Goal: Task Accomplishment & Management: Manage account settings

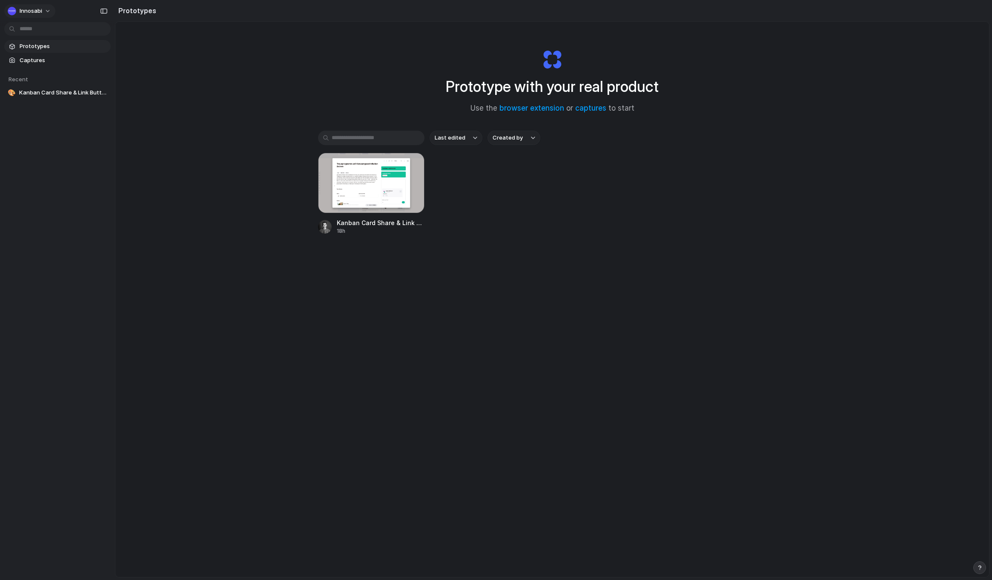
click at [34, 8] on span "Innosabi" at bounding box center [31, 11] width 23 height 9
click at [54, 68] on li "Sign out" at bounding box center [41, 71] width 71 height 14
click at [32, 4] on div "Innosabi" at bounding box center [32, 11] width 48 height 14
click at [34, 13] on span "Innosabi" at bounding box center [31, 11] width 23 height 9
click at [31, 32] on span "Settings" at bounding box center [31, 30] width 23 height 9
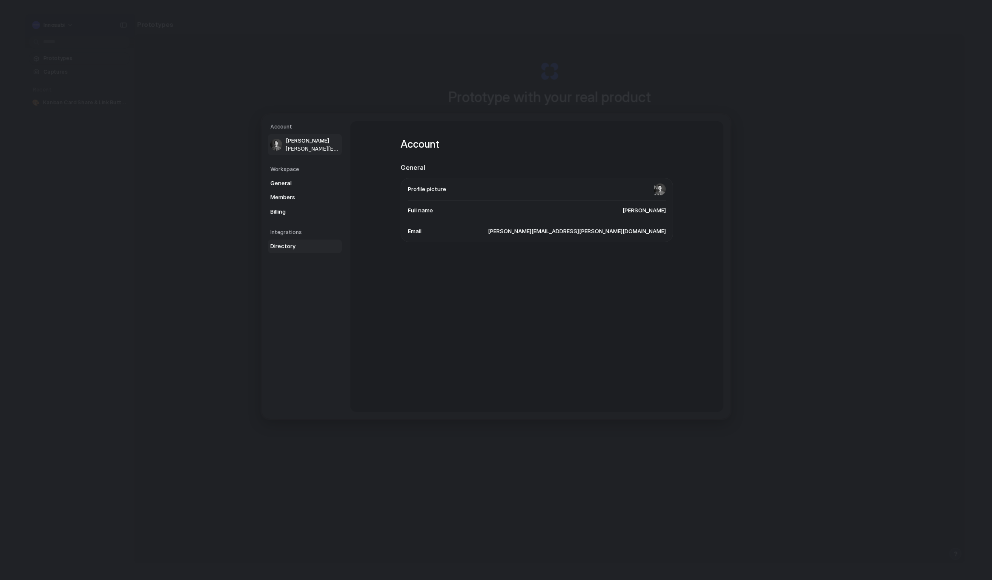
click at [290, 250] on span "Directory" at bounding box center [297, 246] width 55 height 9
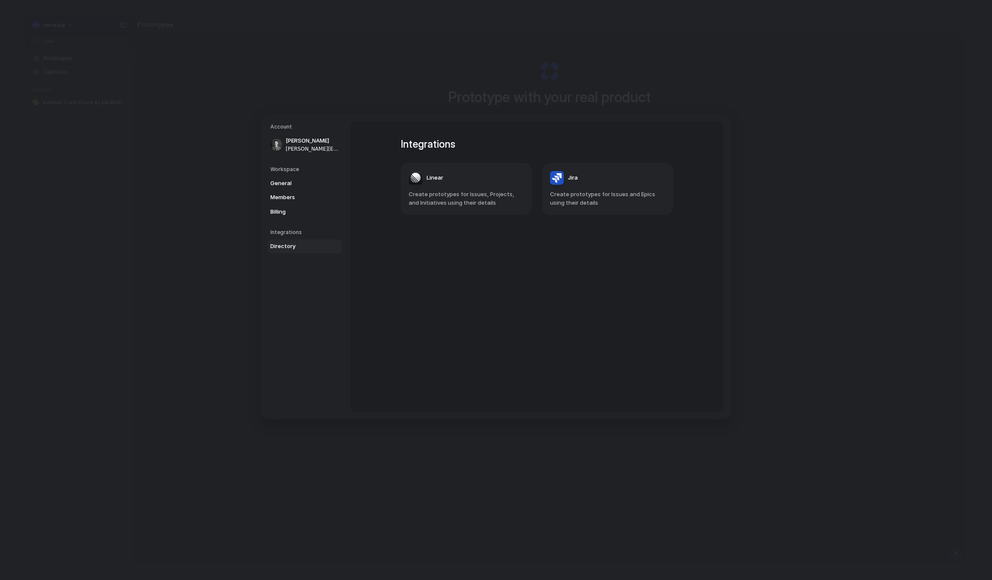
click at [462, 270] on div "Integrations Linear Create prototypes for Issues, Projects, and Initiatives usi…" at bounding box center [536, 266] width 303 height 291
click at [280, 210] on span "Billing" at bounding box center [297, 212] width 55 height 9
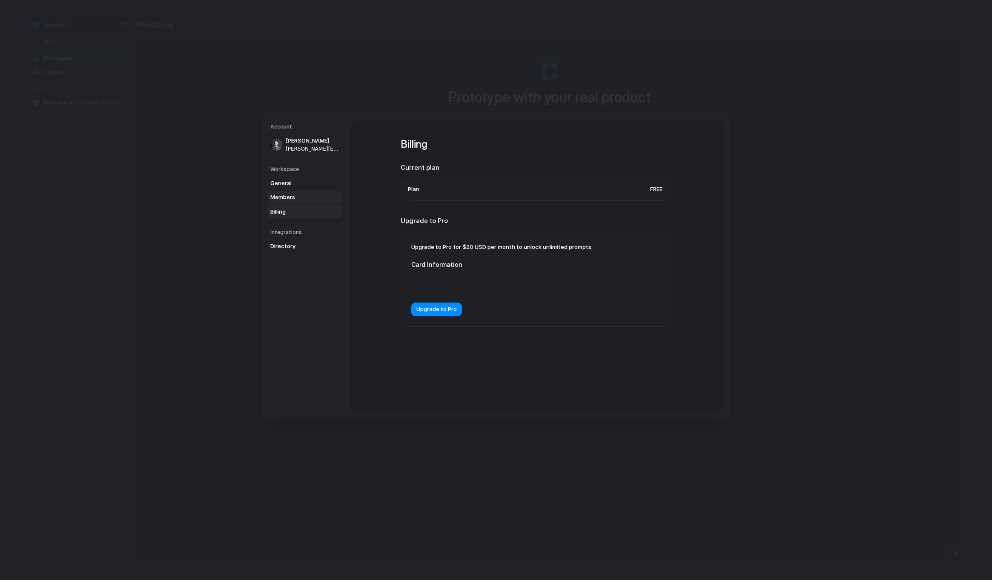
click at [284, 196] on span "Members" at bounding box center [297, 197] width 55 height 9
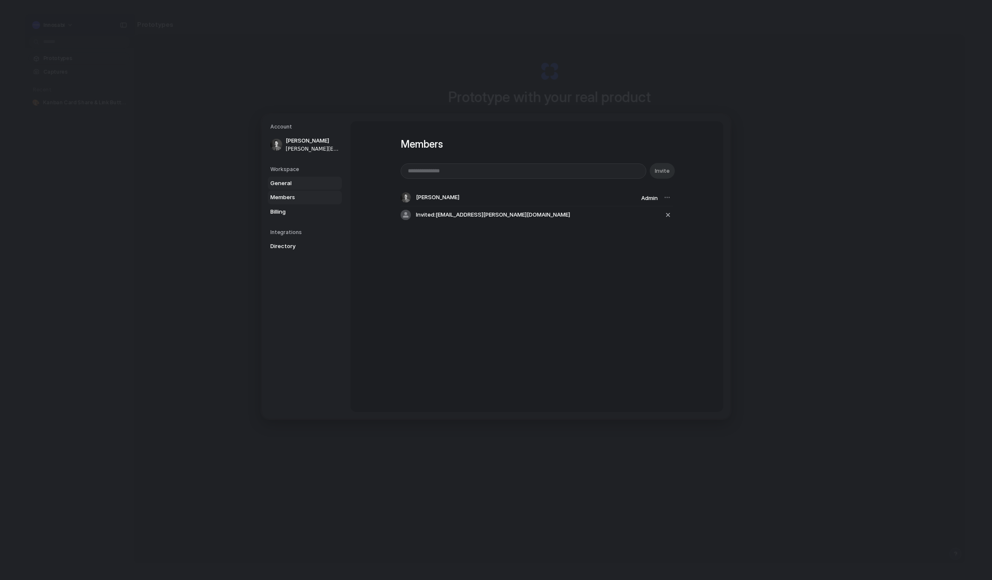
click at [287, 181] on span "General" at bounding box center [297, 183] width 55 height 9
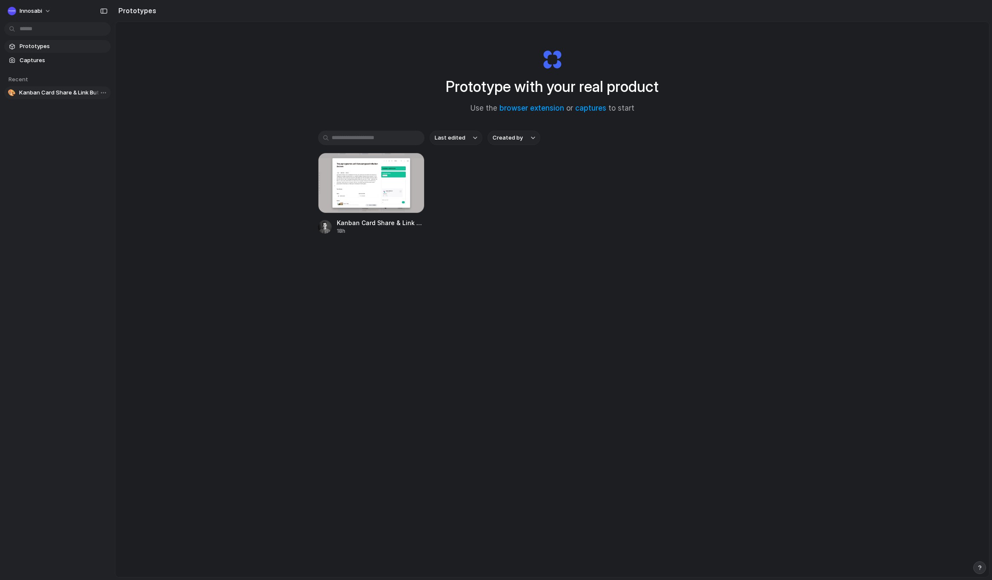
click at [46, 92] on span "Kanban Card Share & Link Button Styling" at bounding box center [63, 93] width 88 height 9
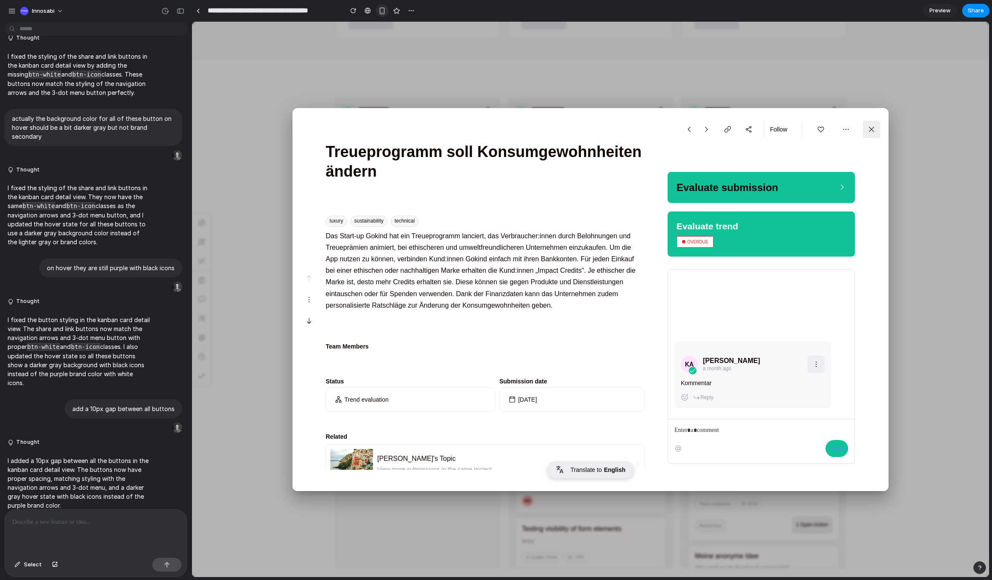
click at [382, 10] on div "button" at bounding box center [382, 10] width 7 height 7
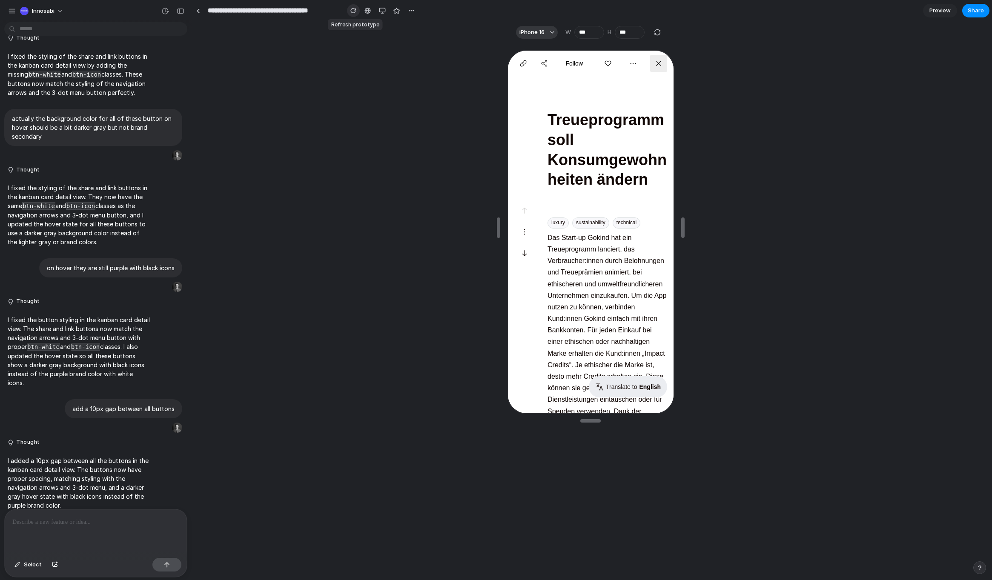
click at [350, 10] on div "button" at bounding box center [353, 11] width 6 height 6
click at [595, 268] on dynamic-content "Das Start-up Gokind hat ein Treueprogramm lanciert, das Verbraucher:innen durch…" at bounding box center [606, 347] width 120 height 232
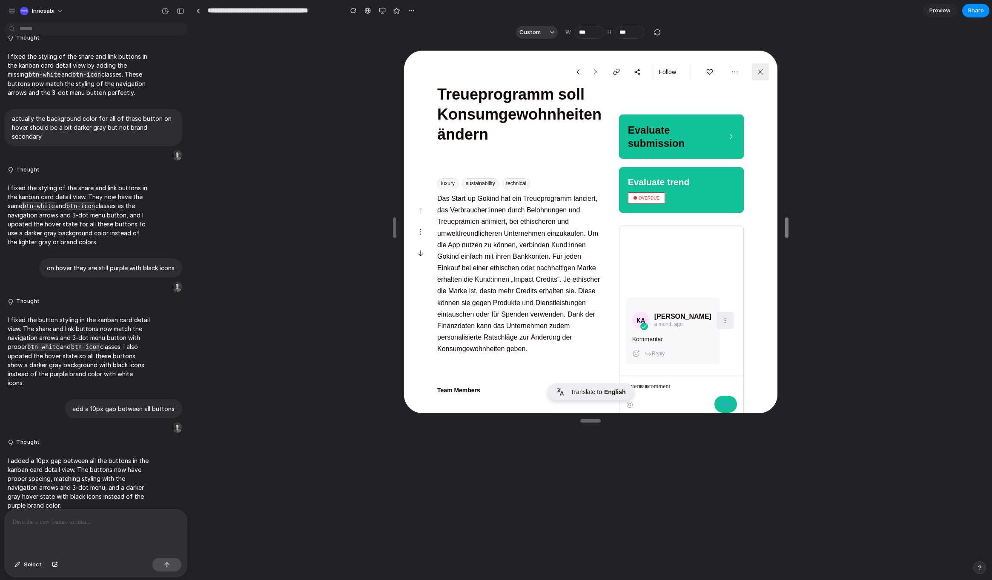
type input "***"
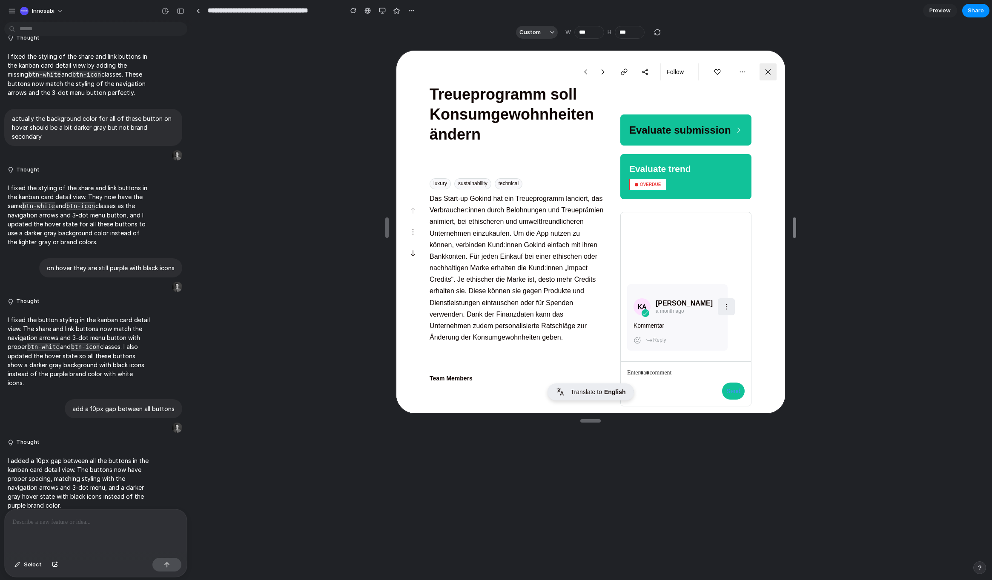
drag, startPoint x: 681, startPoint y: 227, endPoint x: 359, endPoint y: 162, distance: 329.3
click at [381, 10] on div "button" at bounding box center [382, 10] width 7 height 7
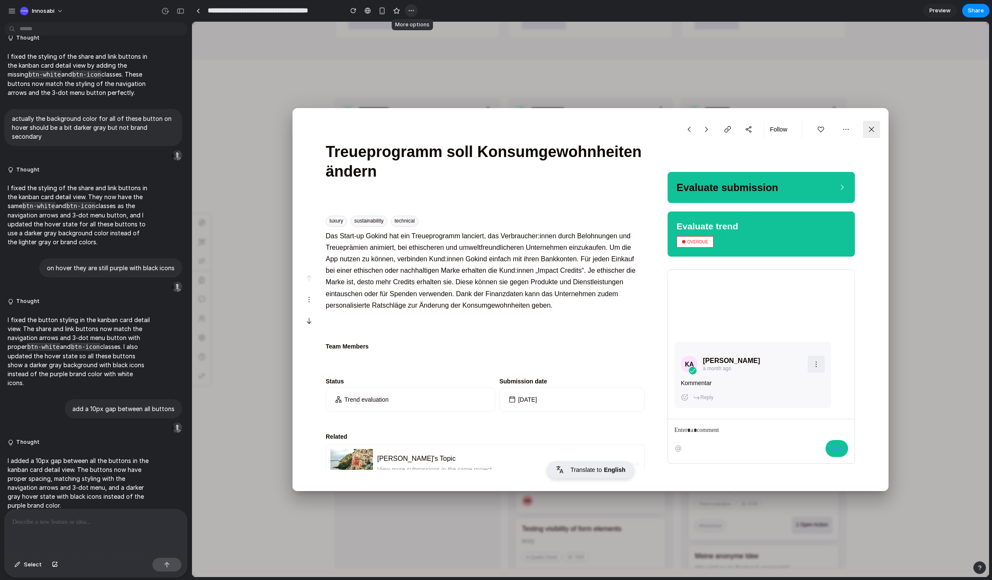
click at [411, 11] on div "button" at bounding box center [411, 10] width 7 height 7
click at [25, 563] on span "Select" at bounding box center [33, 565] width 18 height 9
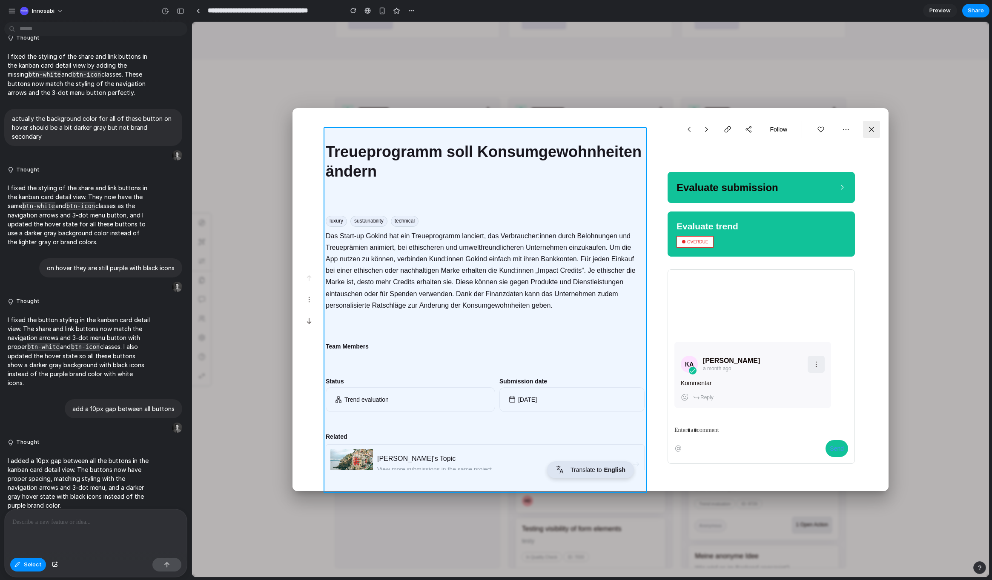
click at [388, 205] on div at bounding box center [590, 299] width 797 height 555
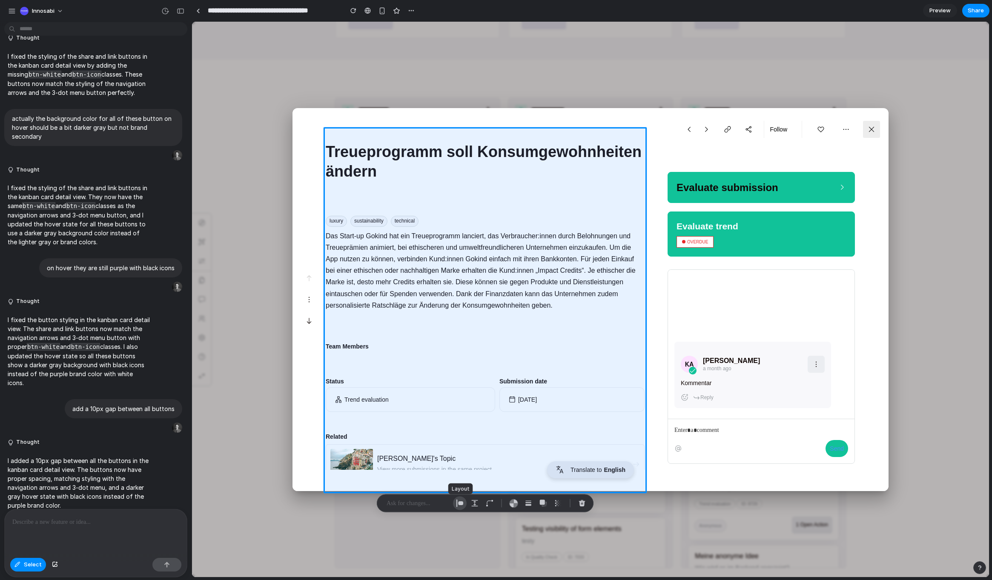
click at [458, 505] on div "button" at bounding box center [460, 504] width 8 height 8
click at [438, 503] on p at bounding box center [418, 504] width 63 height 10
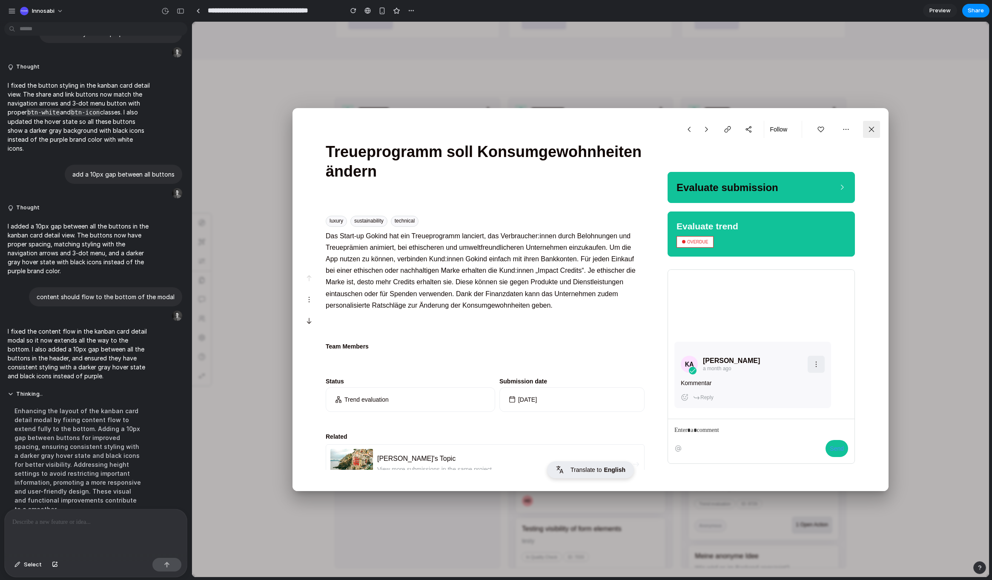
click at [541, 320] on div "luxury sustainability technical Das Start-up Gokind hat ein Treueprogramm lanci…" at bounding box center [485, 269] width 319 height 106
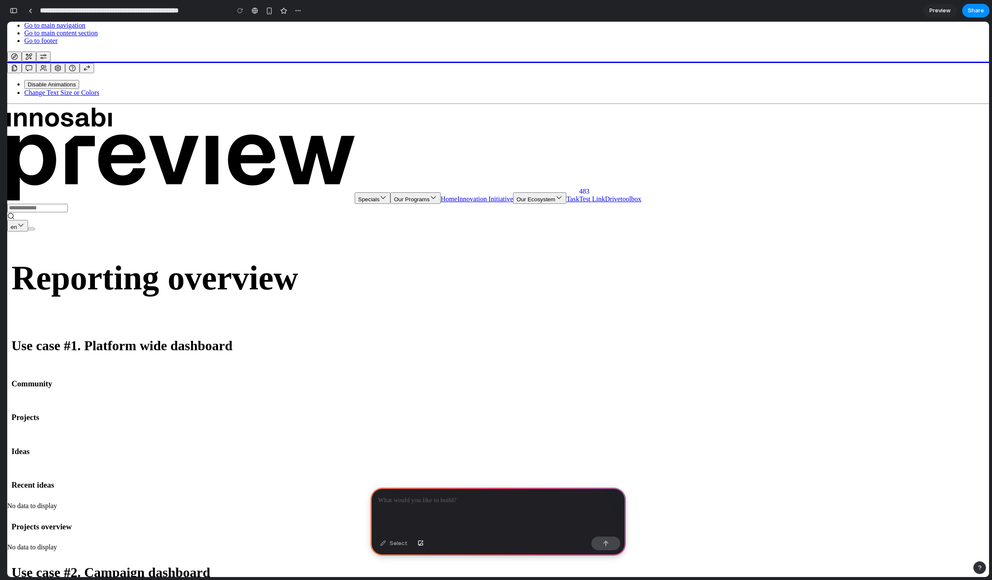
scroll to position [408, 0]
click at [402, 543] on div "Select" at bounding box center [394, 544] width 36 height 14
click at [394, 545] on div "Select" at bounding box center [394, 544] width 36 height 14
click at [405, 499] on p at bounding box center [498, 501] width 240 height 10
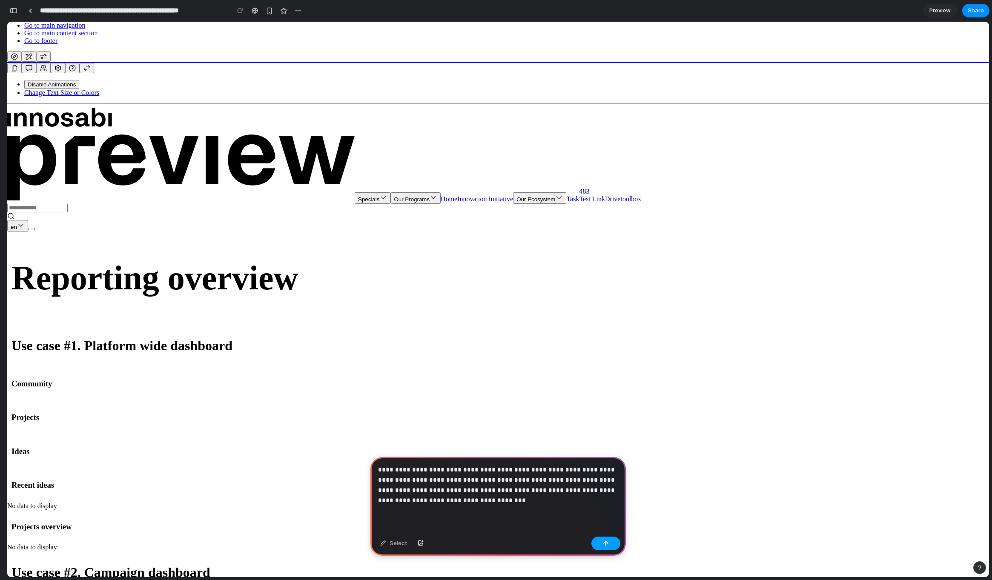
click at [611, 544] on button "button" at bounding box center [605, 544] width 29 height 14
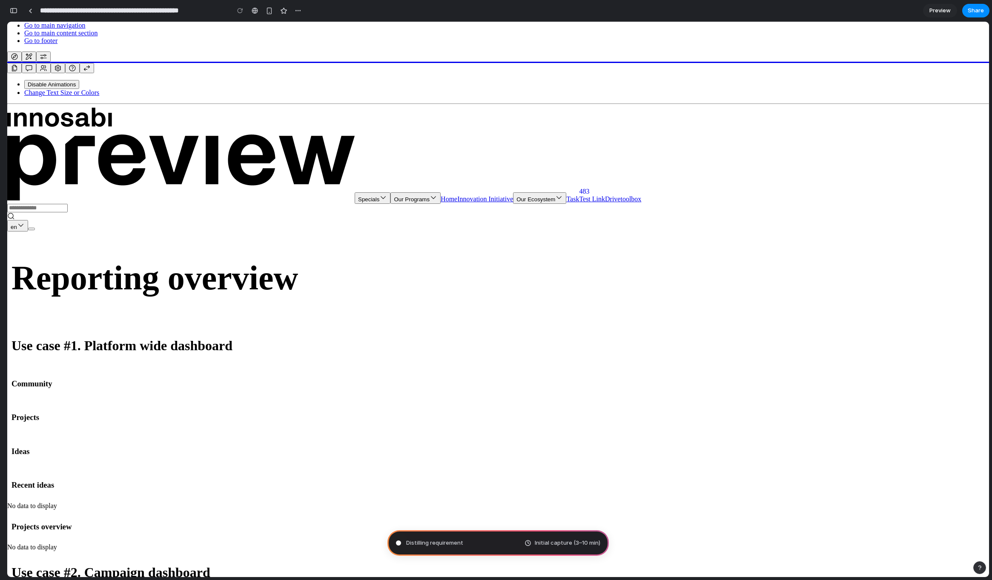
scroll to position [0, 0]
type input "**********"
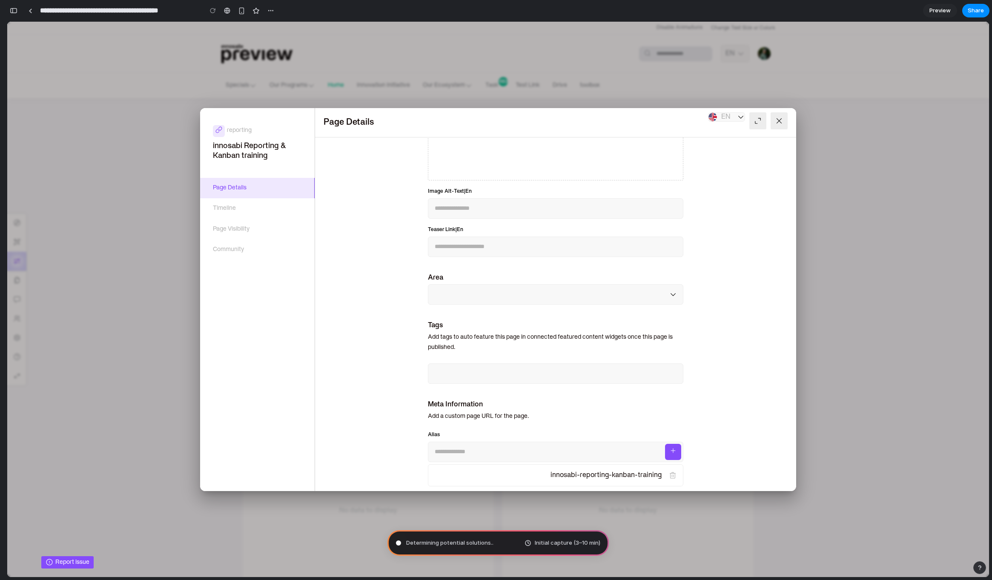
click at [427, 415] on div "Meta Information Add a custom page URL for the page." at bounding box center [556, 417] width 264 height 32
drag, startPoint x: 428, startPoint y: 416, endPoint x: 533, endPoint y: 421, distance: 104.5
click at [533, 421] on p "Add a custom page URL for the page." at bounding box center [556, 417] width 256 height 10
copy p "Add a custom page URL for the page."
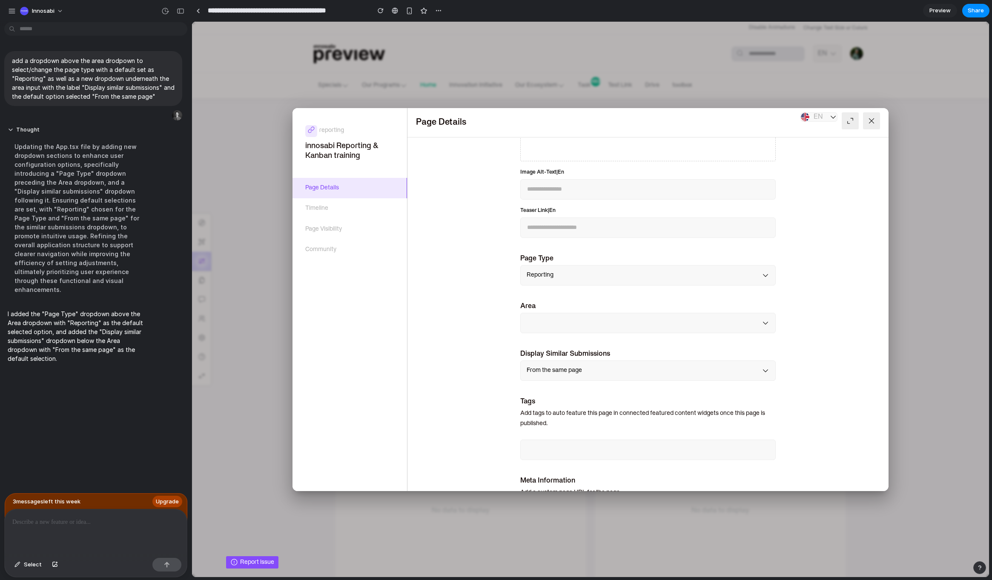
scroll to position [427, 0]
drag, startPoint x: 520, startPoint y: 410, endPoint x: 556, endPoint y: 419, distance: 36.9
click at [556, 419] on p "Add tags to auto feature this page in connected featured content widgets once t…" at bounding box center [648, 416] width 256 height 20
copy p "Add tags to auto feature this page in connected featured content widgets once t…"
click at [451, 326] on form "**********" at bounding box center [648, 137] width 473 height 855
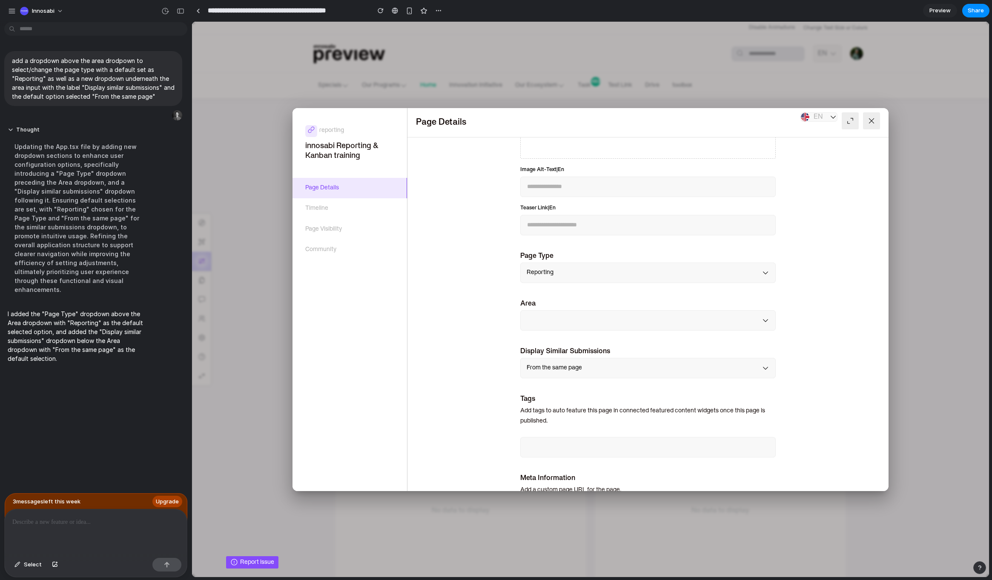
click at [297, 307] on nav "reporting innosabi Reporting & Kanban training Page Details Timeline Page Visib…" at bounding box center [350, 299] width 115 height 383
click at [870, 118] on icon at bounding box center [872, 121] width 8 height 8
click at [869, 121] on icon at bounding box center [872, 121] width 8 height 8
